Goal: Check status: Check status

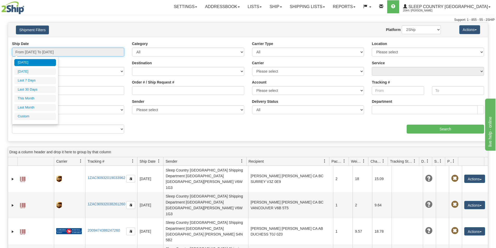
click at [101, 50] on input "From [DATE] To [DATE]" at bounding box center [68, 52] width 112 height 9
click at [34, 78] on li "Last 7 Days" at bounding box center [35, 80] width 42 height 7
type input "From [DATE] To [DATE]"
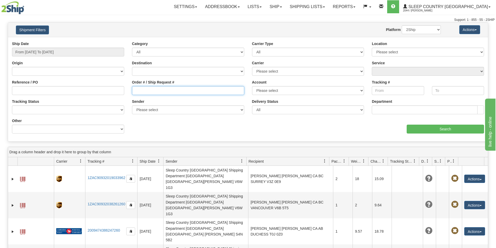
click at [134, 91] on input "Order # / Ship Request #" at bounding box center [188, 90] width 112 height 9
paste input "9002I021086"
type input "9002I021086"
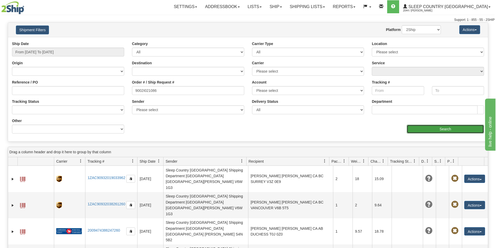
click at [434, 129] on input "Search" at bounding box center [445, 129] width 77 height 9
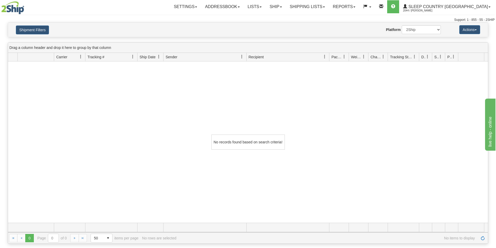
click at [394, 138] on div "No records found based on search criteria!" at bounding box center [248, 141] width 480 height 161
click at [325, 7] on span at bounding box center [324, 7] width 2 height 1
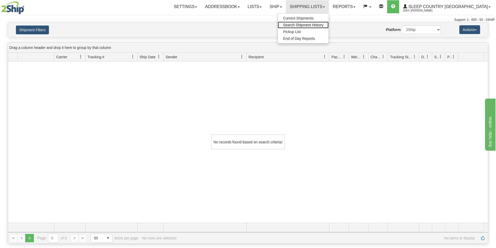
click at [323, 23] on span "Search Shipment History" at bounding box center [303, 25] width 40 height 4
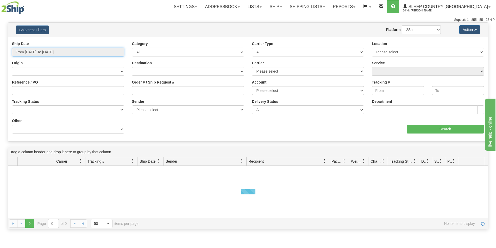
click at [66, 48] on input "From [DATE] To [DATE]" at bounding box center [68, 52] width 112 height 9
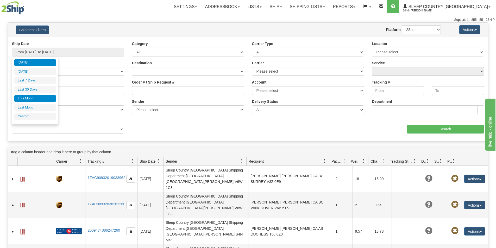
click at [28, 97] on li "This Month" at bounding box center [35, 98] width 42 height 7
type input "From 08/01/2025 To 08/31/2025"
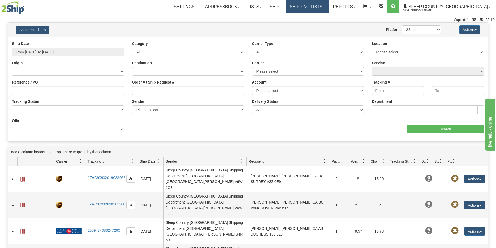
click at [329, 9] on link "Shipping lists" at bounding box center [307, 6] width 43 height 13
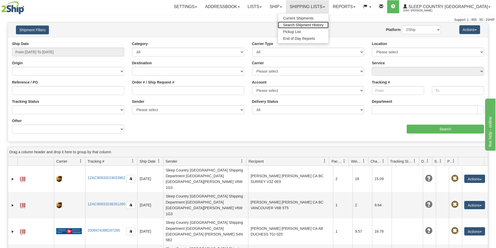
click at [323, 25] on span "Search Shipment History" at bounding box center [303, 25] width 40 height 4
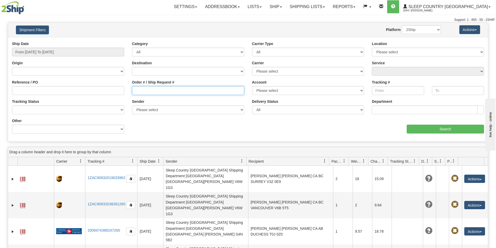
click at [134, 91] on input "Order # / Ship Request #" at bounding box center [188, 90] width 112 height 9
paste input "9002I021086"
type input "9002I021086"
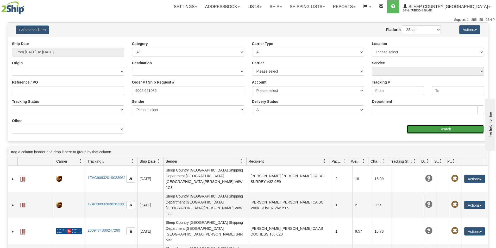
click at [415, 129] on input "Search" at bounding box center [445, 129] width 77 height 9
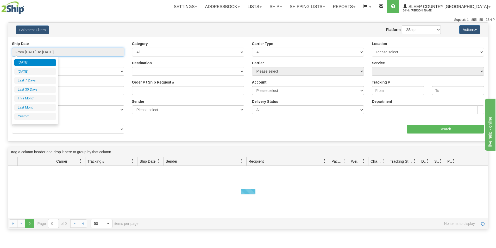
click at [103, 51] on input "From [DATE] To [DATE]" at bounding box center [68, 52] width 112 height 9
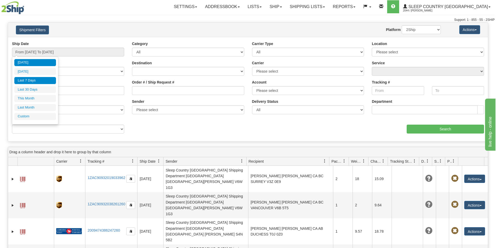
click at [35, 79] on li "Last 7 Days" at bounding box center [35, 80] width 42 height 7
type input "From [DATE] To [DATE]"
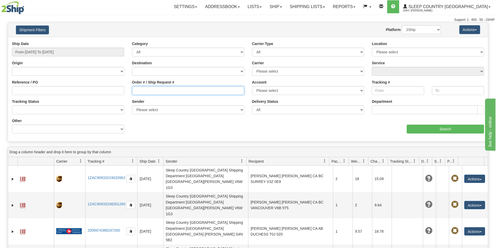
click at [134, 90] on input "Order # / Ship Request #" at bounding box center [188, 90] width 112 height 9
paste input "9002I021086"
type input "9002I021086"
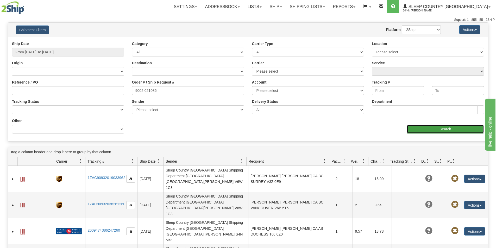
click at [420, 132] on input "Search" at bounding box center [445, 129] width 77 height 9
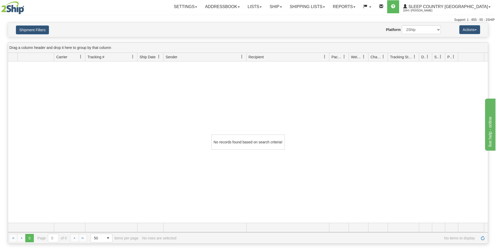
click at [402, 151] on div "No records found based on search criteria!" at bounding box center [248, 141] width 480 height 161
